Goal: Information Seeking & Learning: Learn about a topic

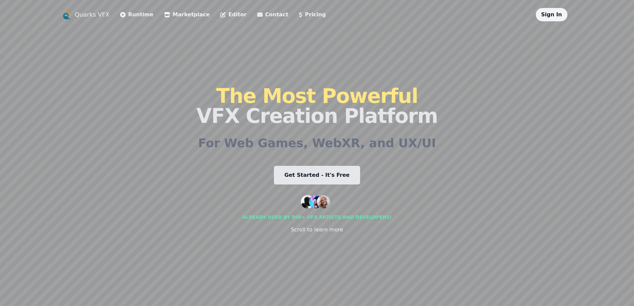
click at [542, 14] on div "Sign In" at bounding box center [552, 14] width 32 height 13
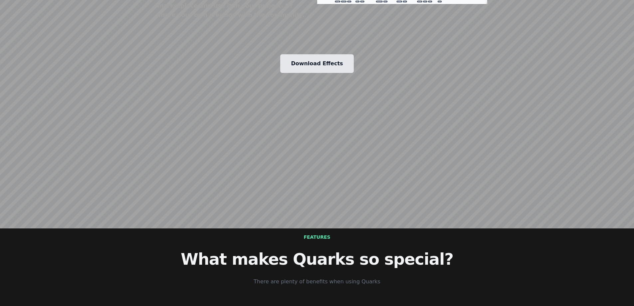
scroll to position [798, 0]
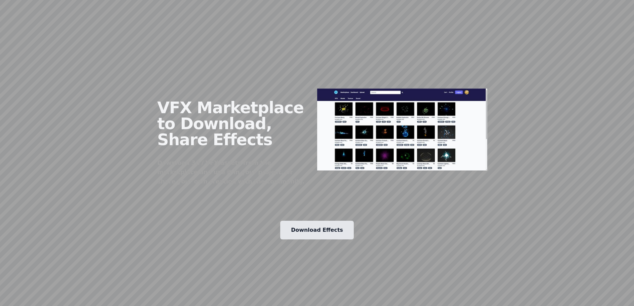
click at [320, 221] on link "Download Effects" at bounding box center [316, 230] width 73 height 19
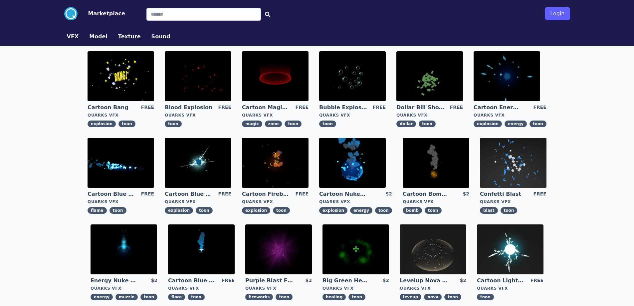
scroll to position [200, 0]
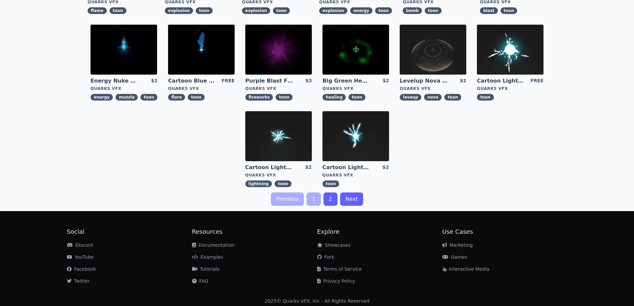
click at [328, 199] on link "2" at bounding box center [330, 198] width 14 height 13
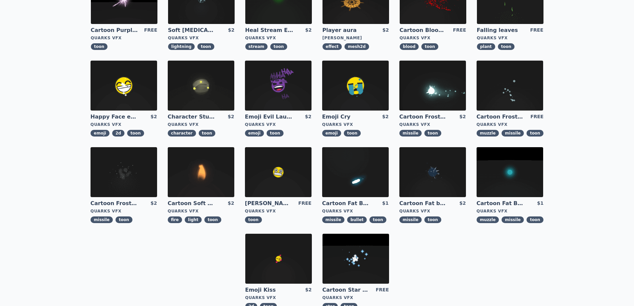
scroll to position [133, 0]
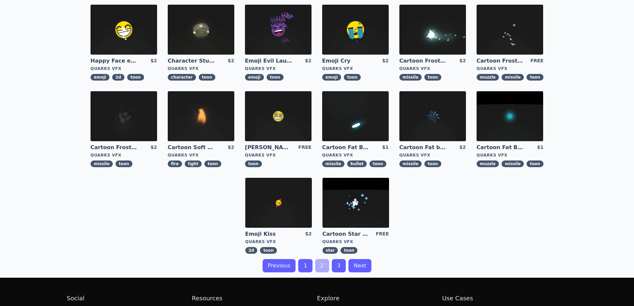
click at [336, 267] on link "3" at bounding box center [339, 265] width 14 height 13
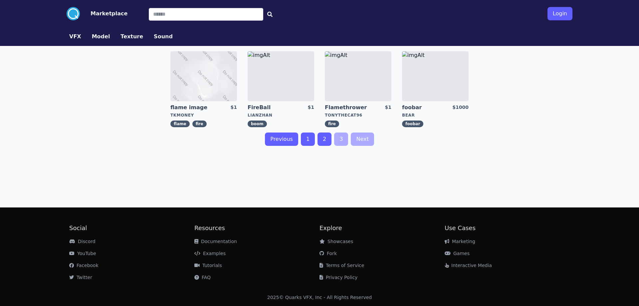
click at [359, 84] on img at bounding box center [358, 76] width 67 height 50
click at [322, 140] on link "2" at bounding box center [324, 138] width 14 height 13
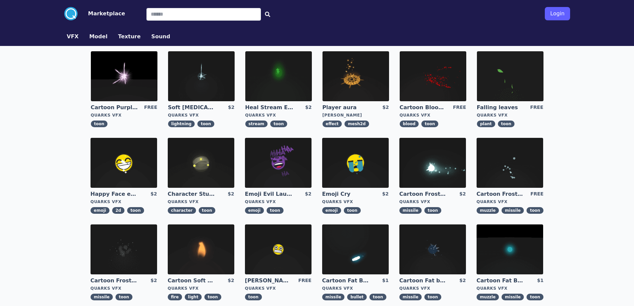
click at [361, 83] on img at bounding box center [355, 76] width 67 height 50
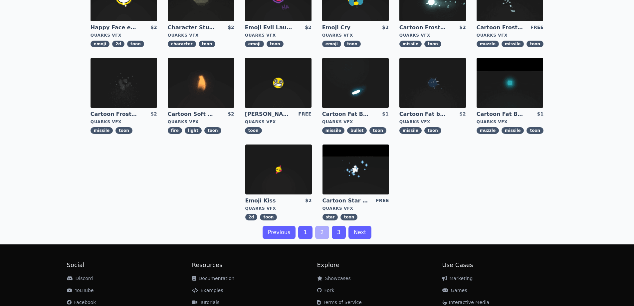
click at [338, 236] on link "3" at bounding box center [339, 232] width 14 height 13
click at [354, 234] on link "Next" at bounding box center [359, 232] width 23 height 13
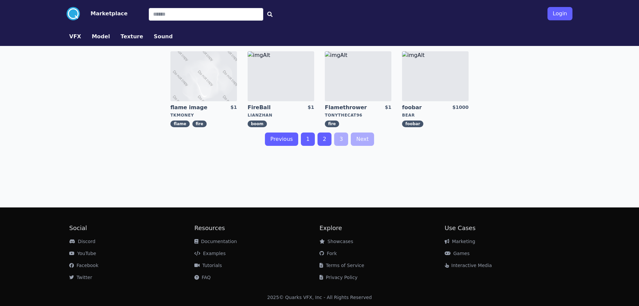
click at [308, 136] on link "1" at bounding box center [308, 138] width 14 height 13
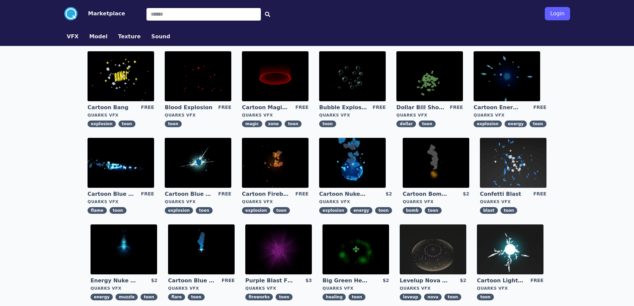
click at [75, 36] on button "VFX" at bounding box center [73, 37] width 12 height 8
click at [71, 17] on circle at bounding box center [70, 13] width 13 height 13
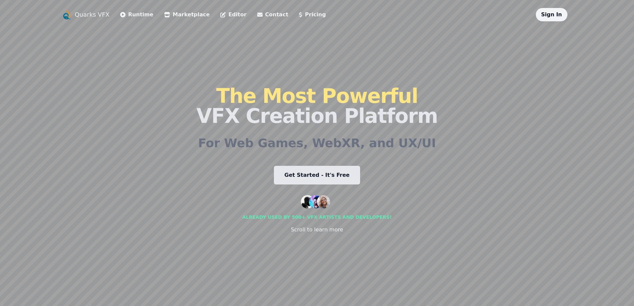
click at [299, 18] on link "Pricing" at bounding box center [312, 15] width 27 height 8
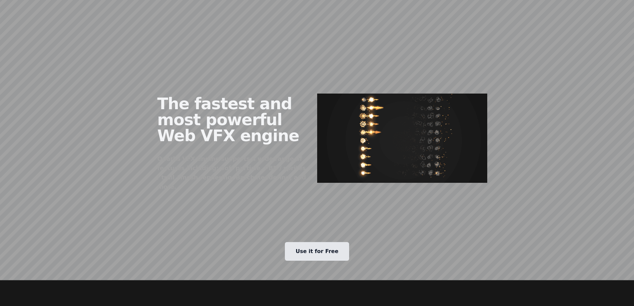
scroll to position [129, 0]
